Goal: Task Accomplishment & Management: Manage account settings

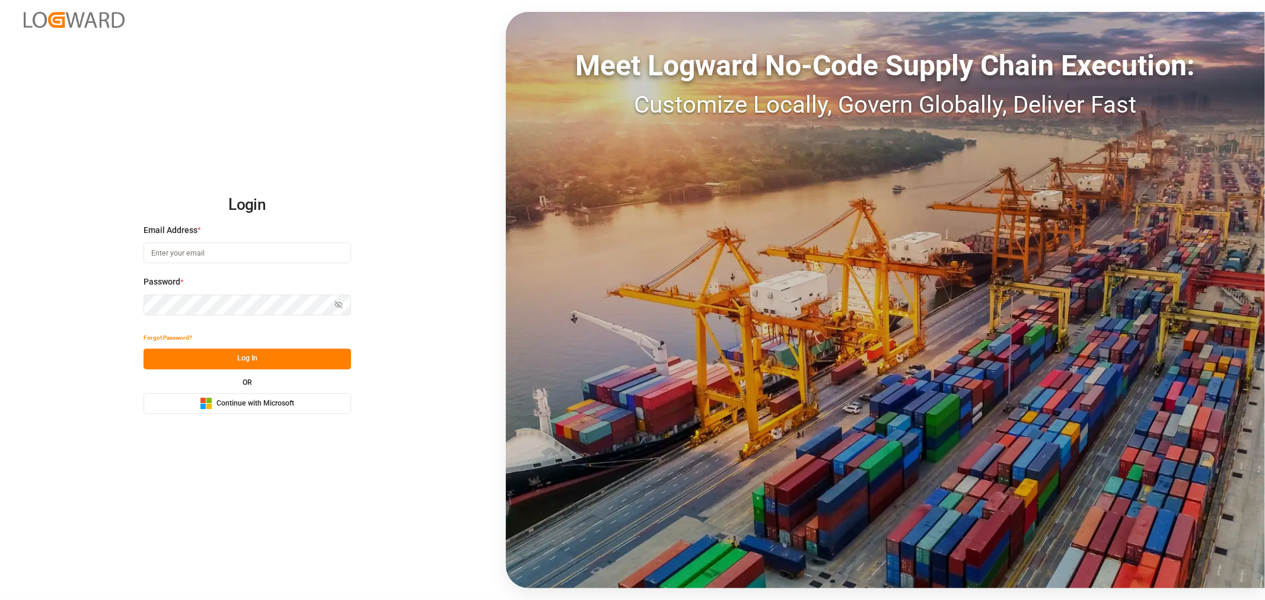
click at [217, 262] on input at bounding box center [248, 253] width 208 height 21
type input "[PERSON_NAME][DOMAIN_NAME][EMAIL_ADDRESS][DOMAIN_NAME]"
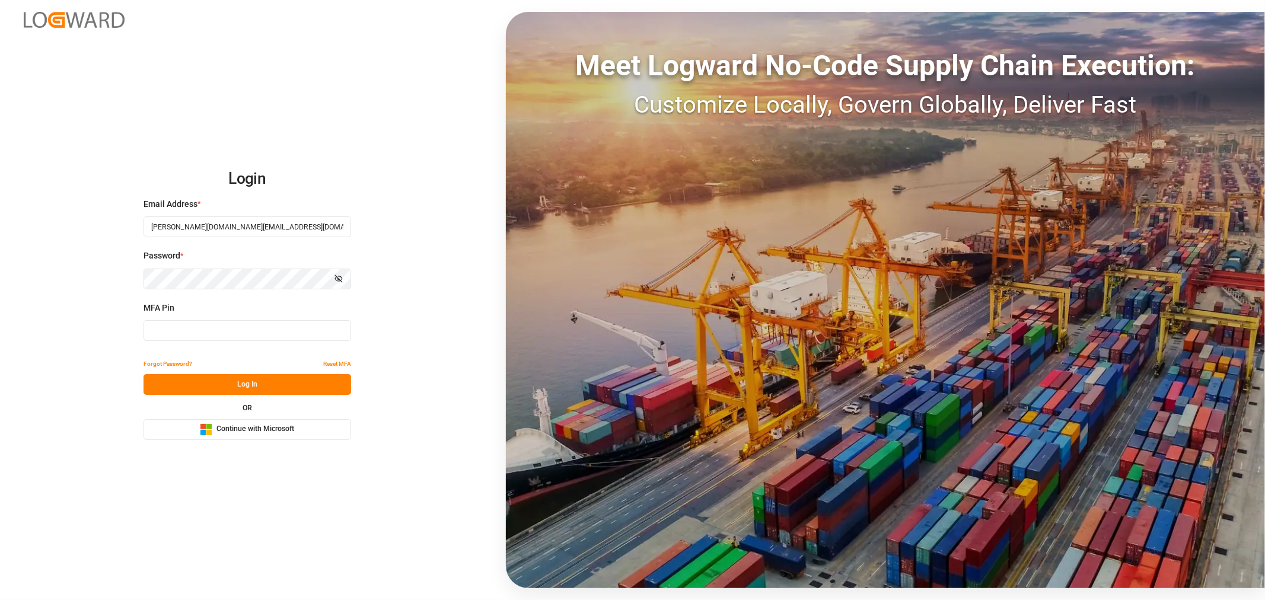
type input "206727"
click at [262, 431] on span "Continue with Microsoft" at bounding box center [256, 429] width 78 height 11
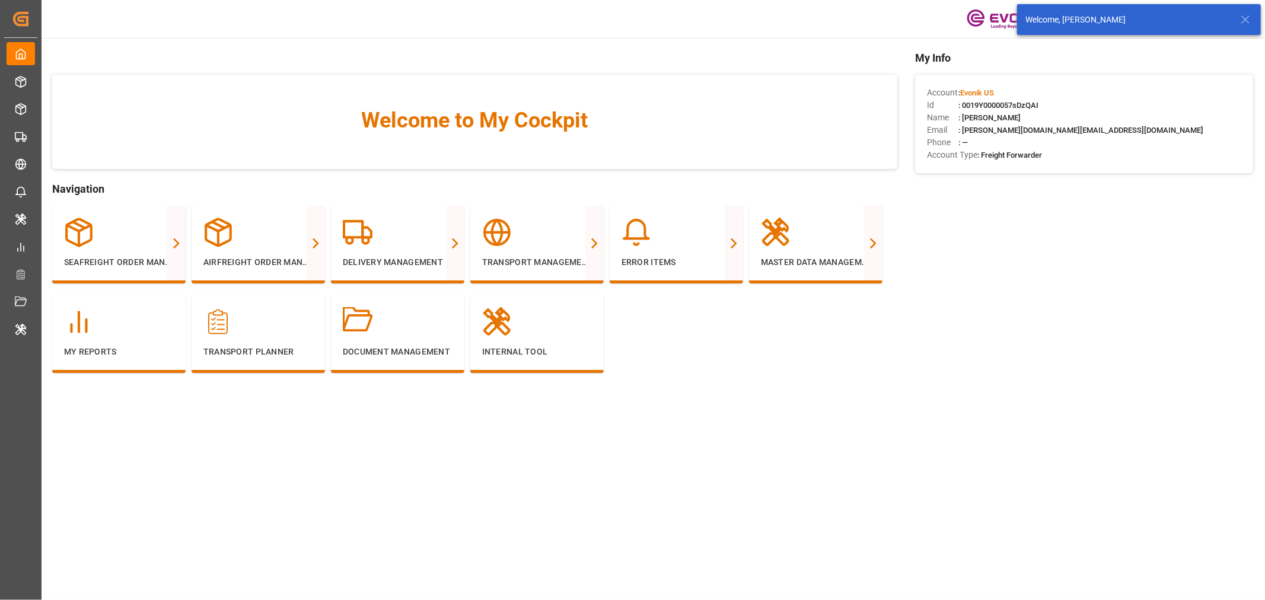
click at [1243, 15] on icon at bounding box center [1246, 19] width 14 height 14
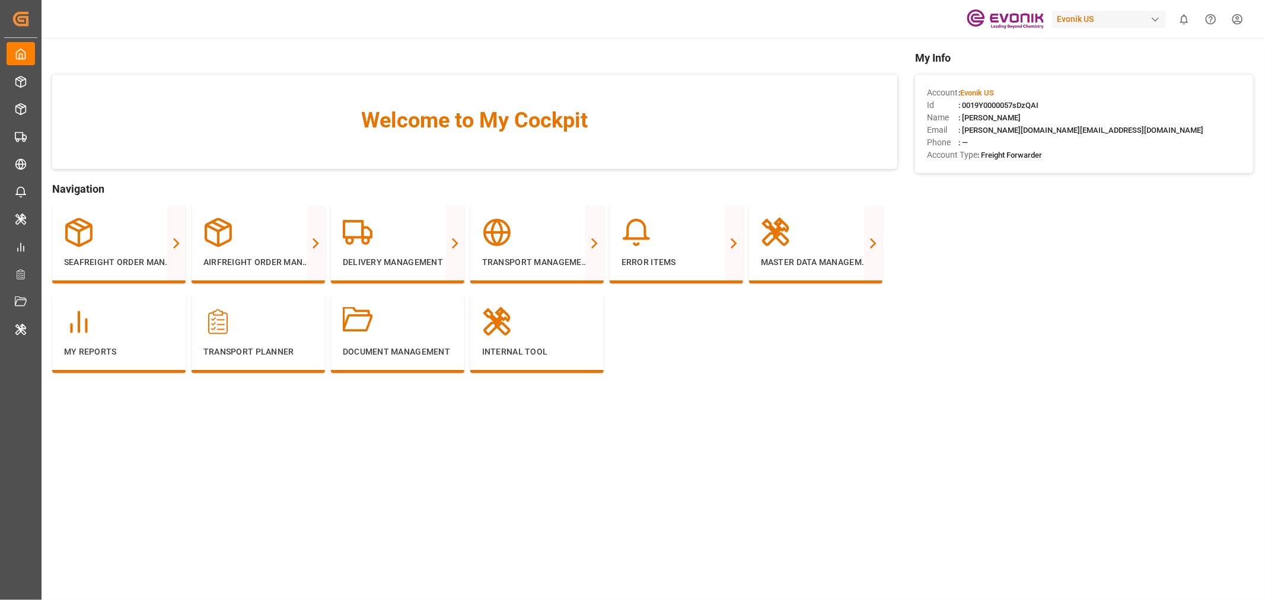
click at [1158, 20] on div "button" at bounding box center [1156, 20] width 12 height 12
type input "poc"
click at [1055, 77] on span "Pochteca" at bounding box center [1071, 74] width 50 height 12
